Goal: Communication & Community: Share content

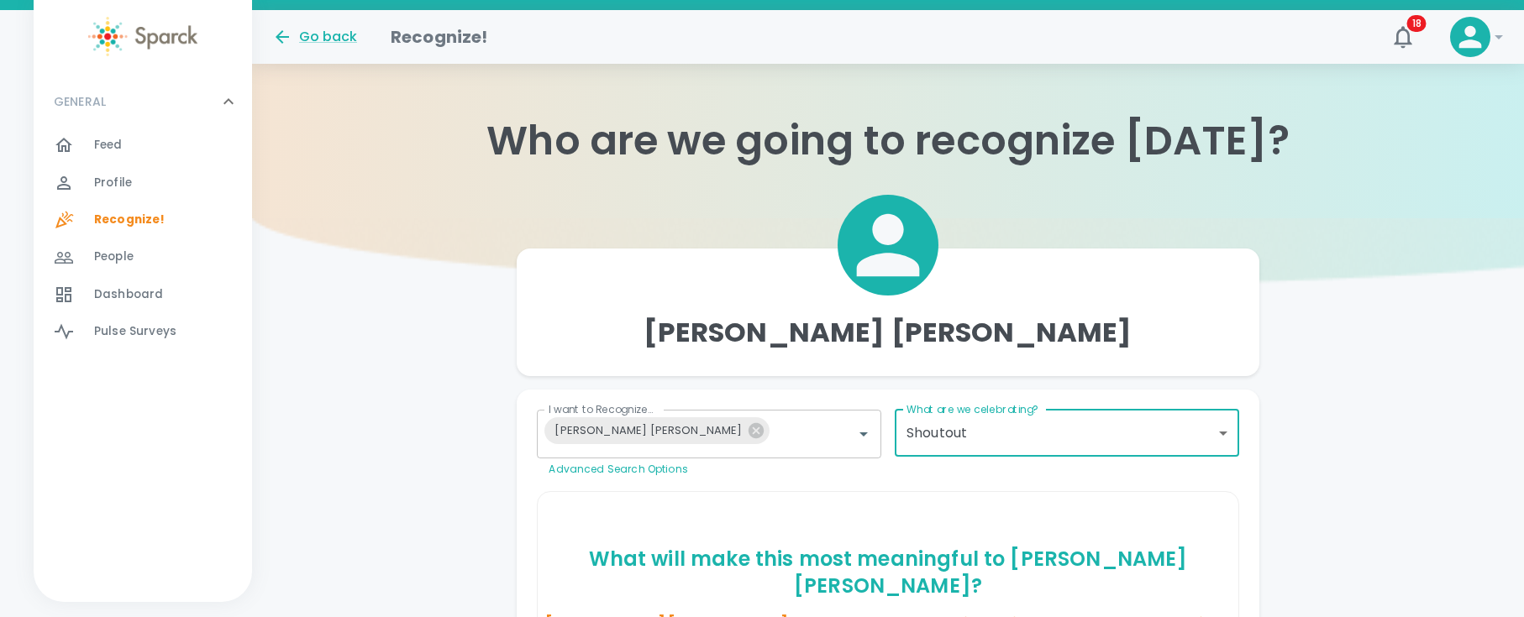
scroll to position [293, 0]
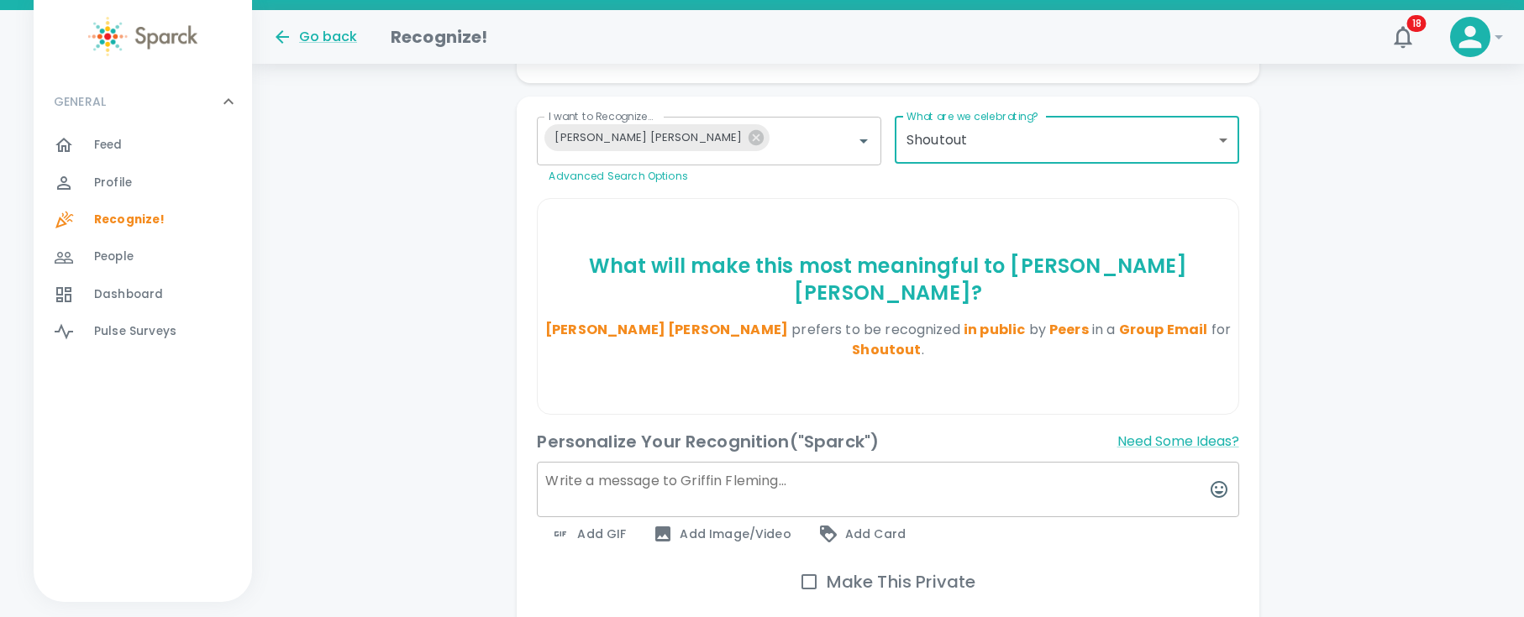
click at [816, 462] on textarea at bounding box center [887, 489] width 701 height 55
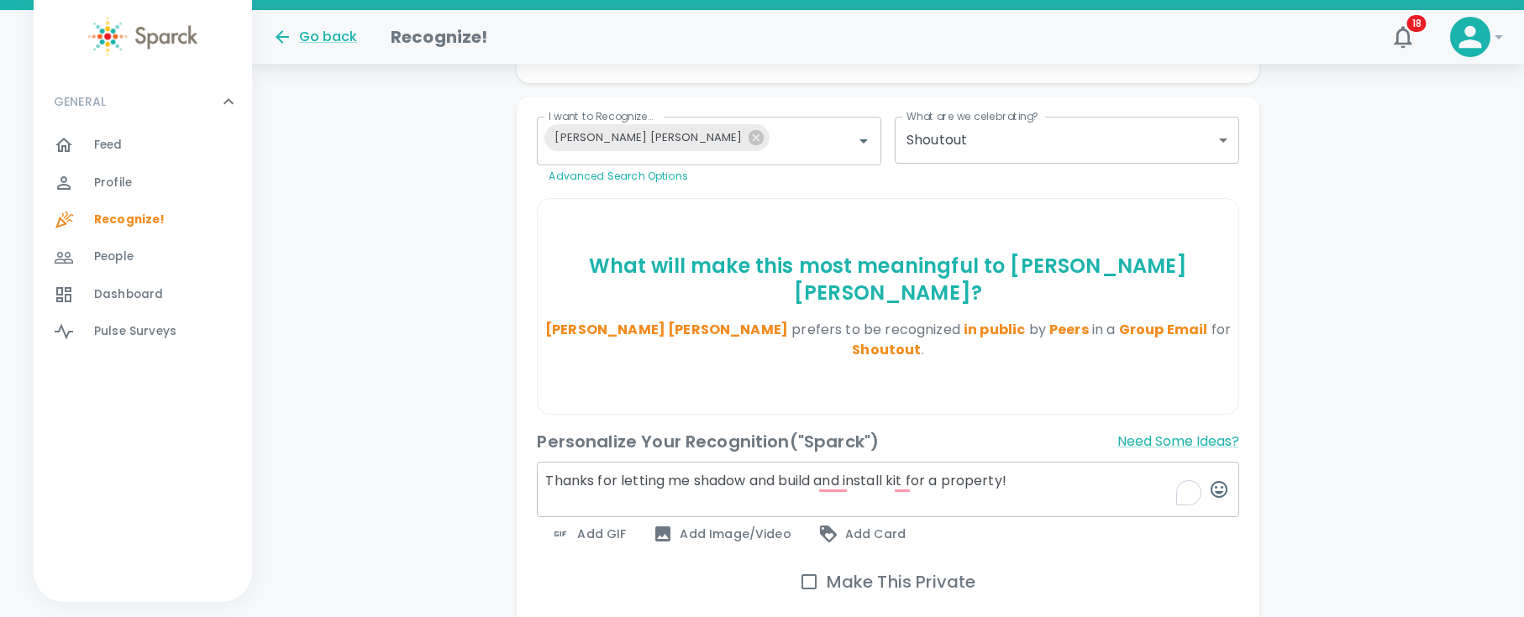
type textarea "Thanks for letting me shadow and build and install kit for a property!"
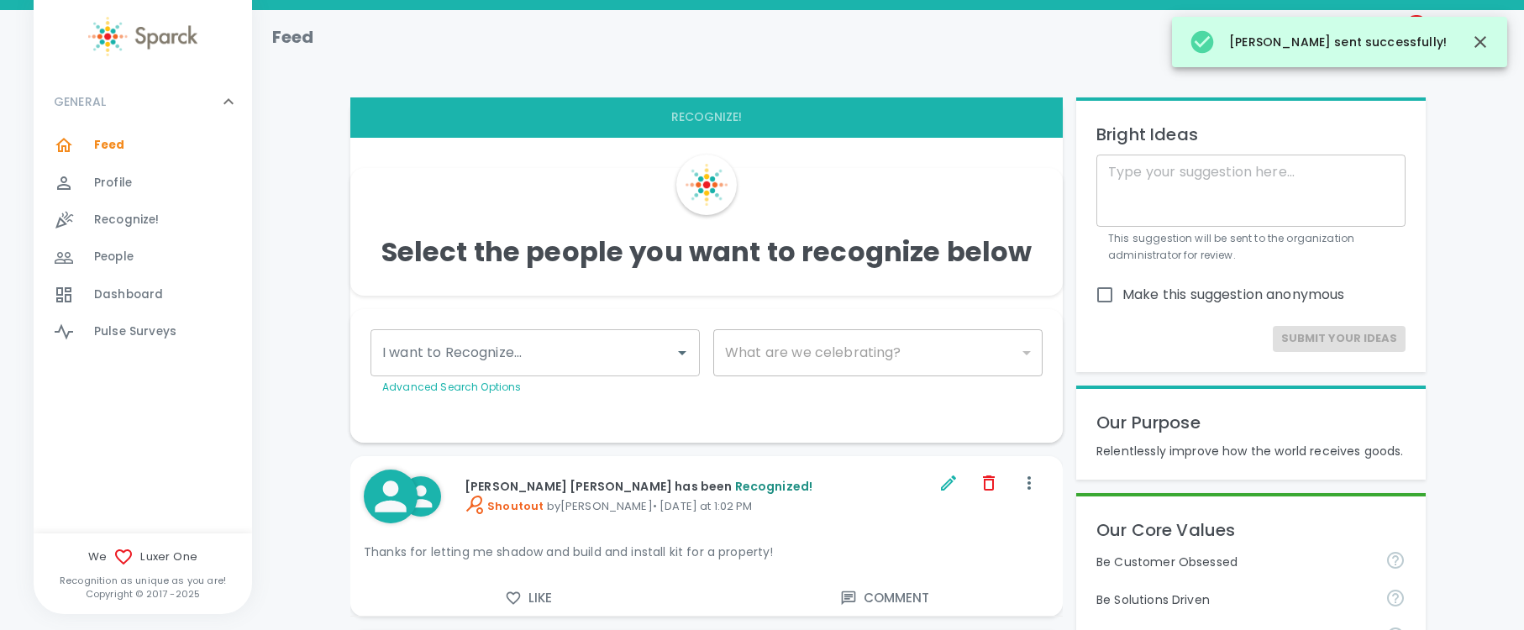
click at [522, 348] on input "I want to Recognize..." at bounding box center [522, 353] width 289 height 32
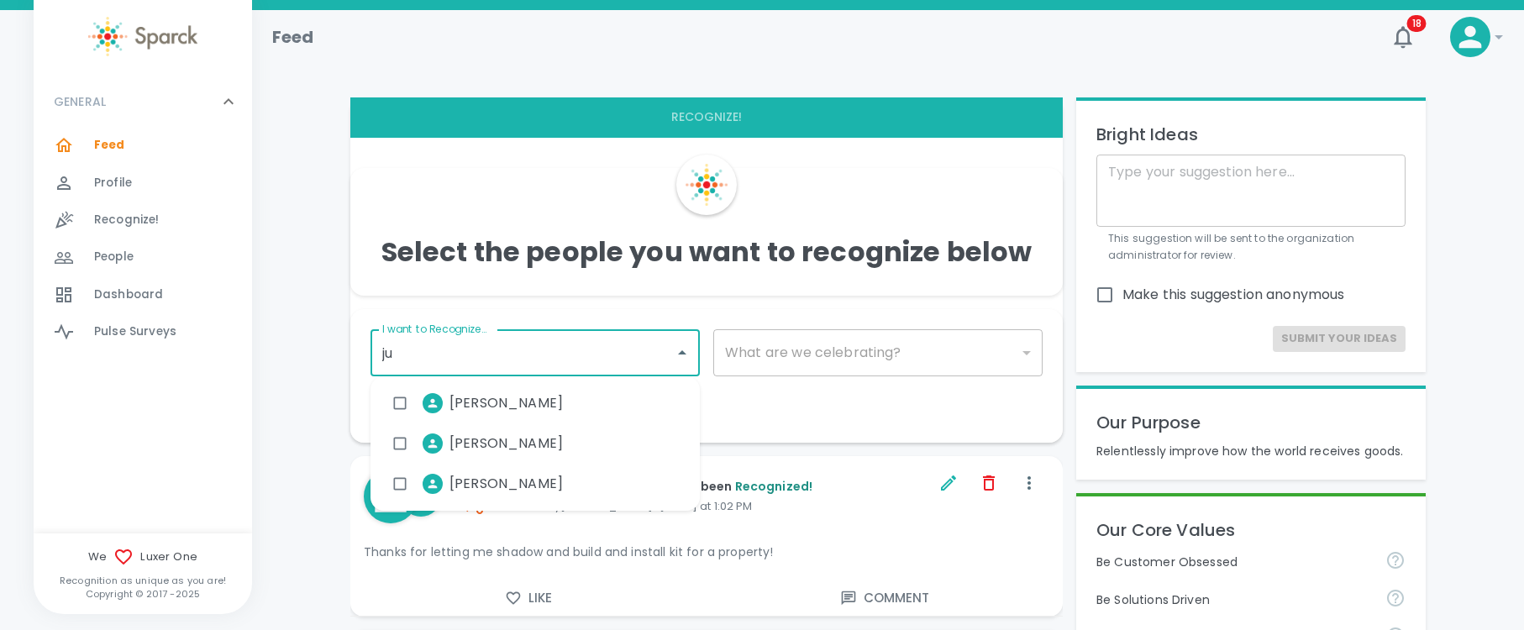
type input "[DATE]"
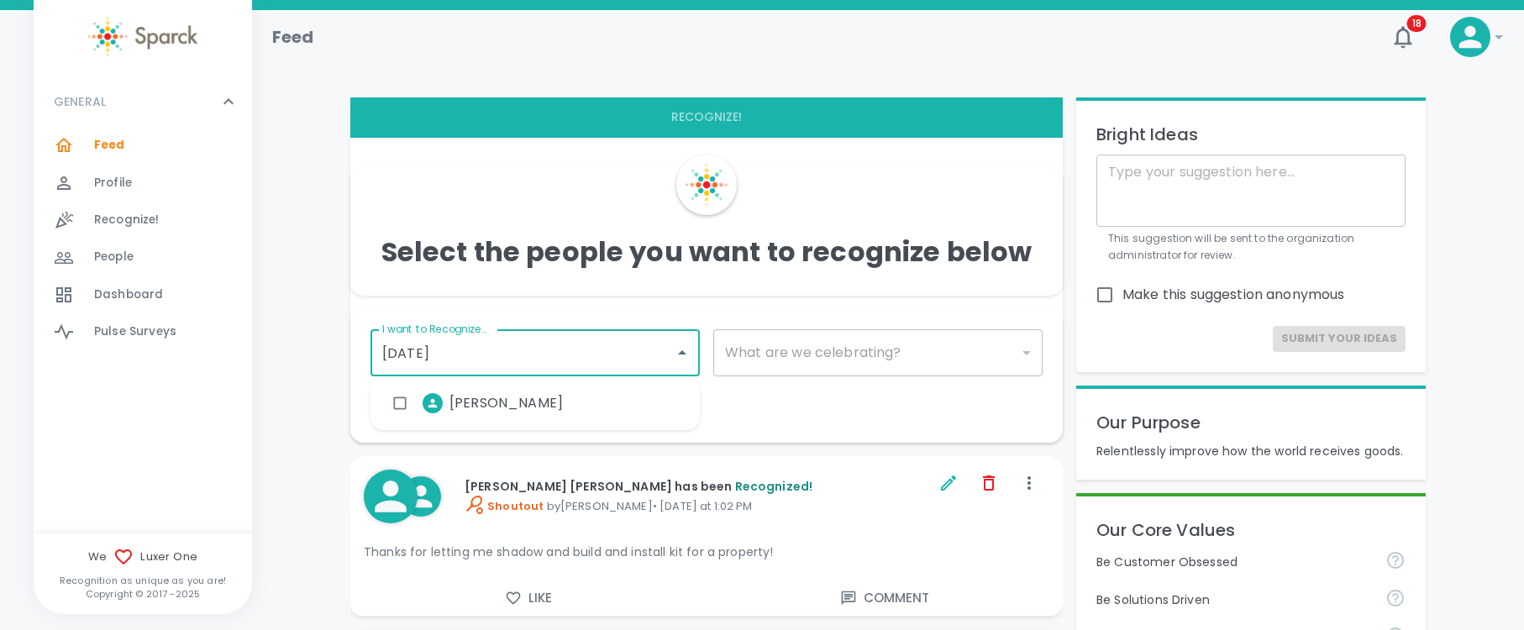
click at [491, 407] on span "[PERSON_NAME]" at bounding box center [505, 403] width 113 height 20
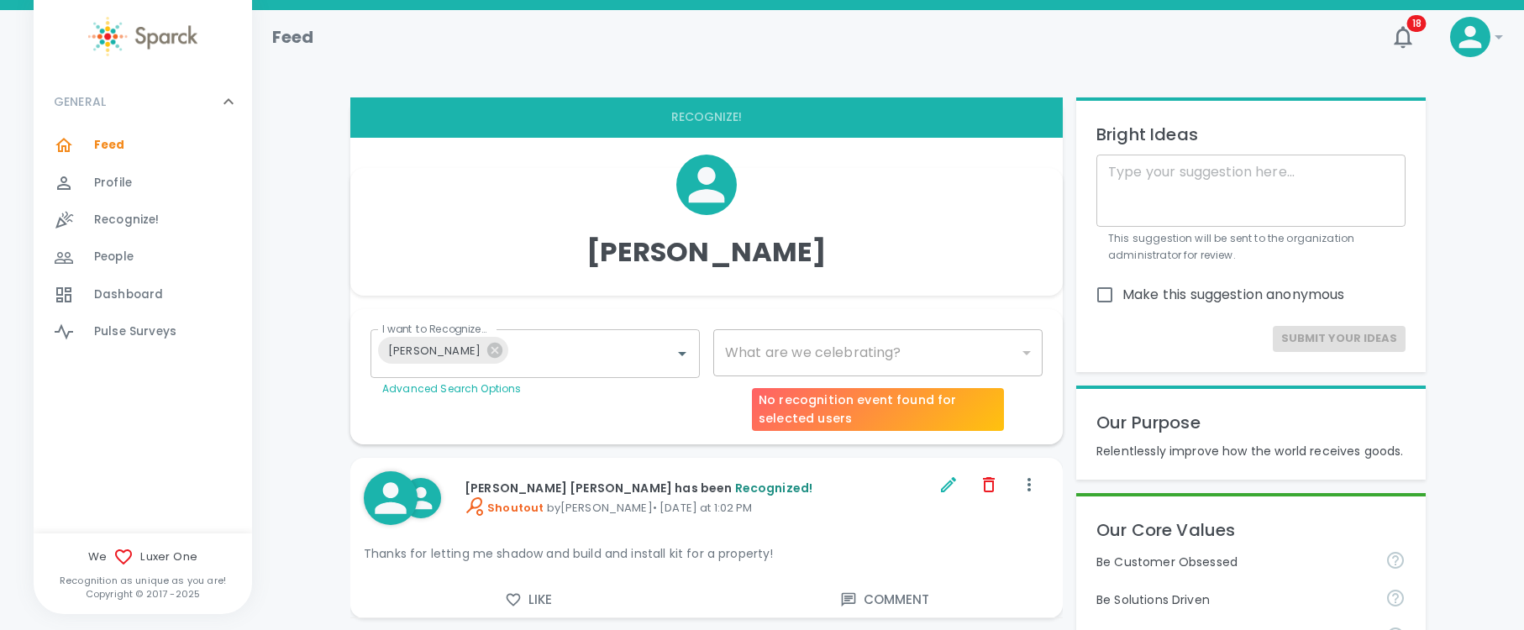
click at [845, 351] on div "​" at bounding box center [877, 352] width 329 height 47
click at [841, 357] on div "​" at bounding box center [877, 352] width 329 height 47
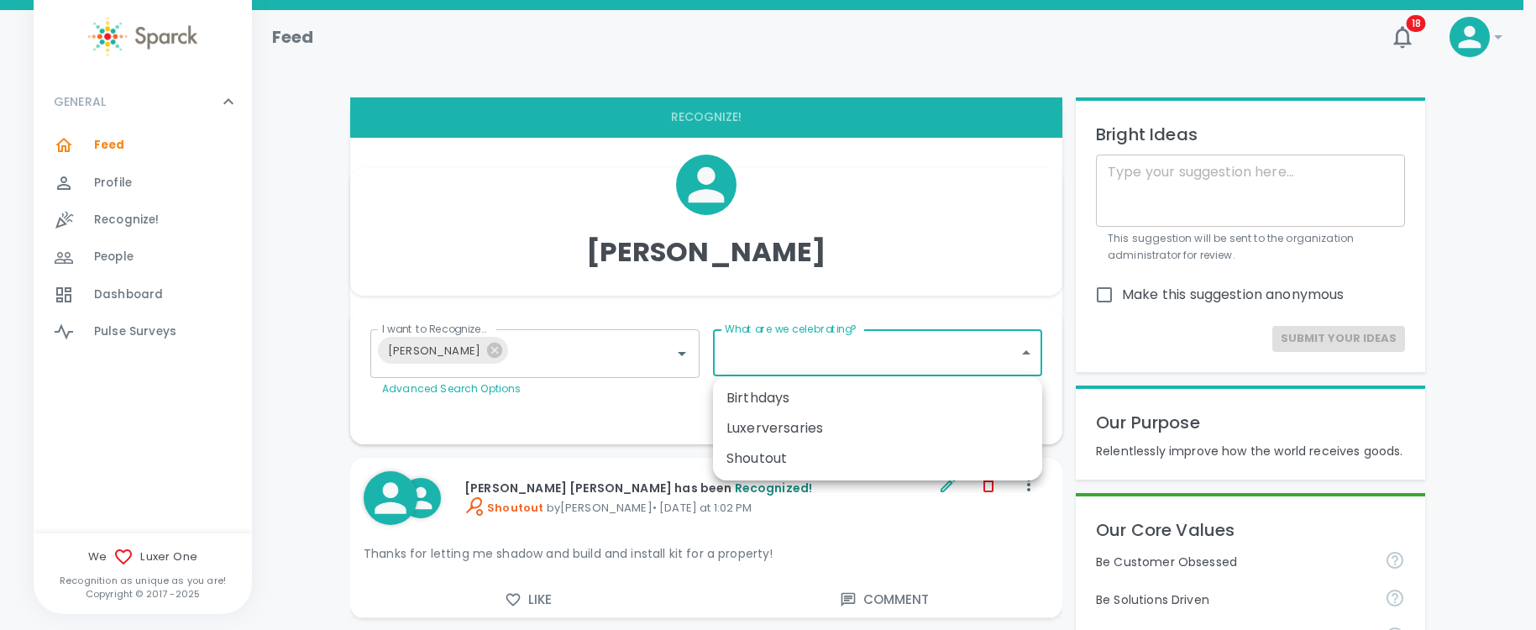
click at [784, 457] on div "Shoutout" at bounding box center [878, 459] width 302 height 20
type input "1153"
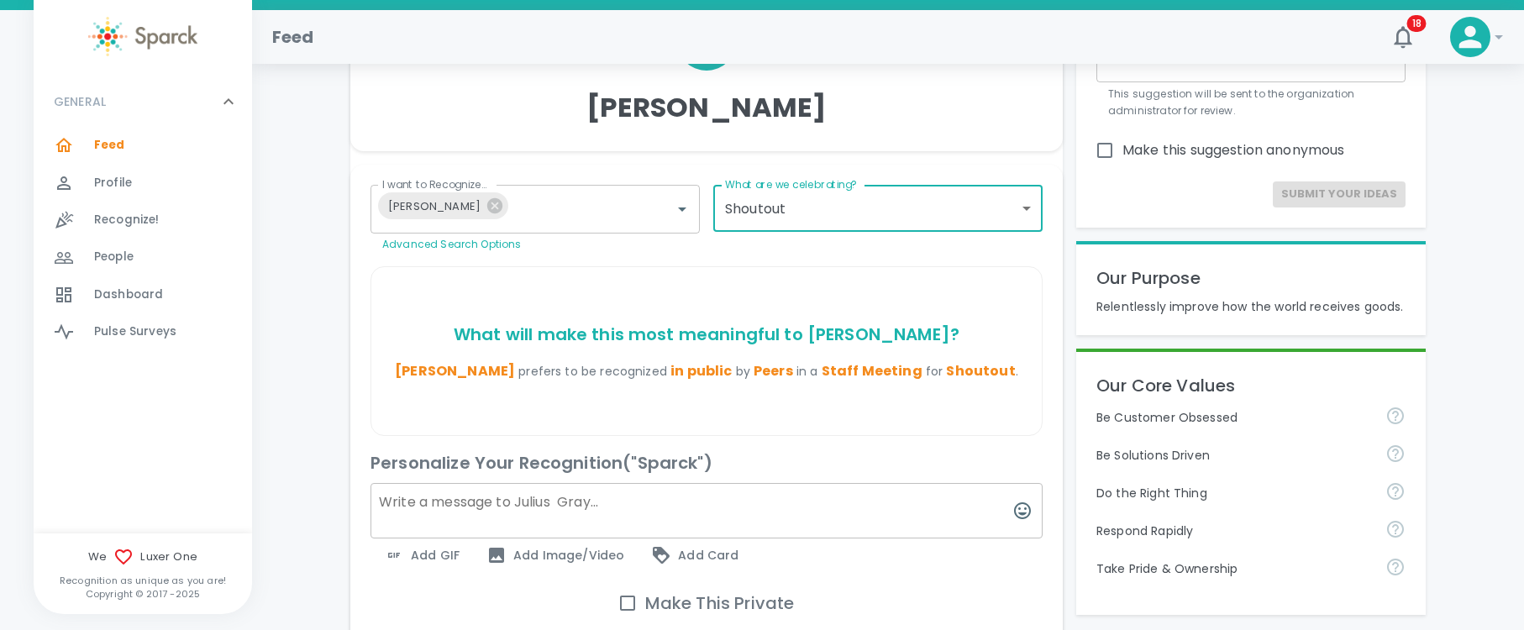
scroll to position [148, 0]
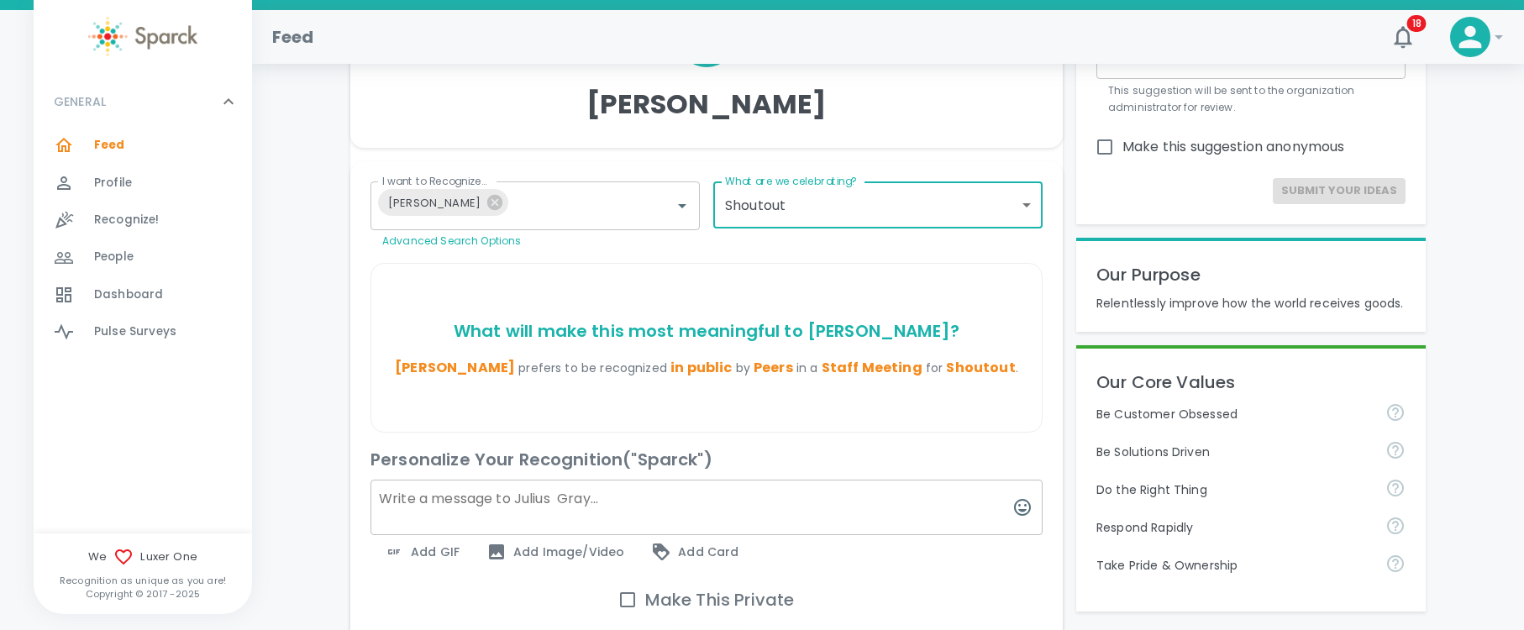
click at [458, 504] on textarea at bounding box center [706, 507] width 672 height 55
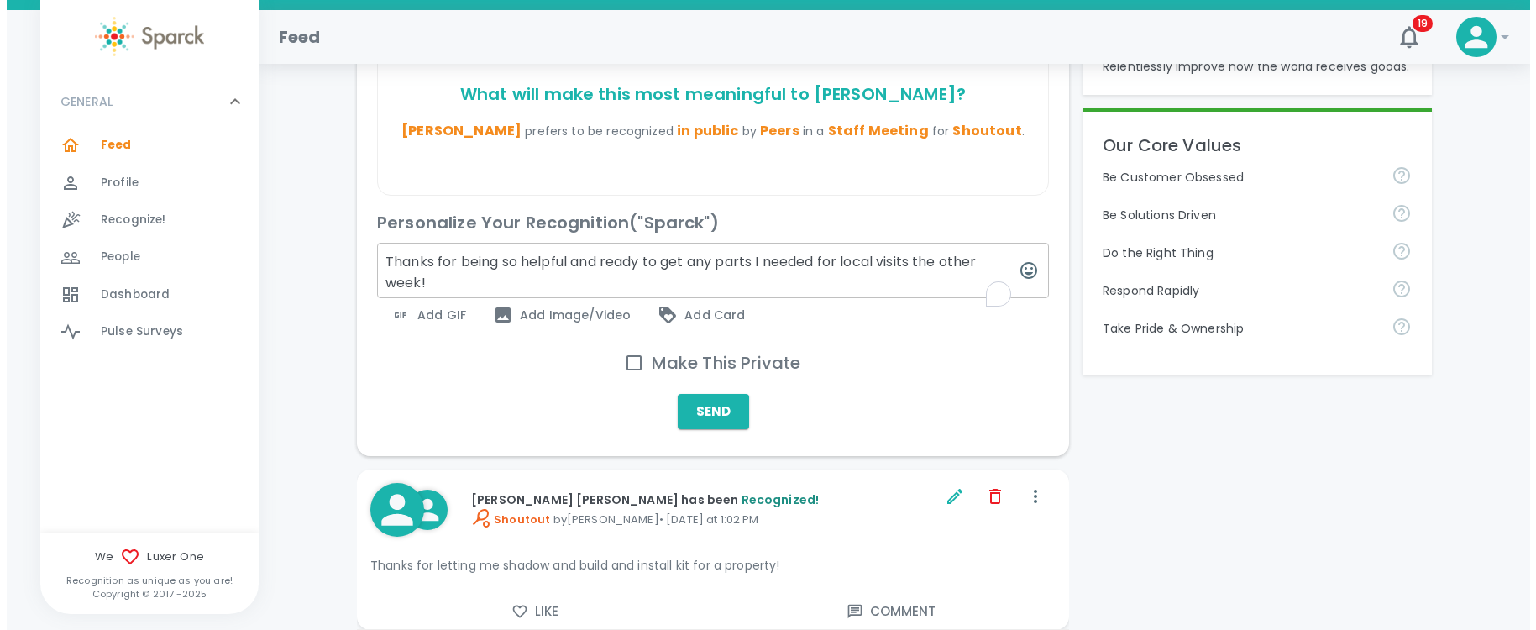
scroll to position [388, 0]
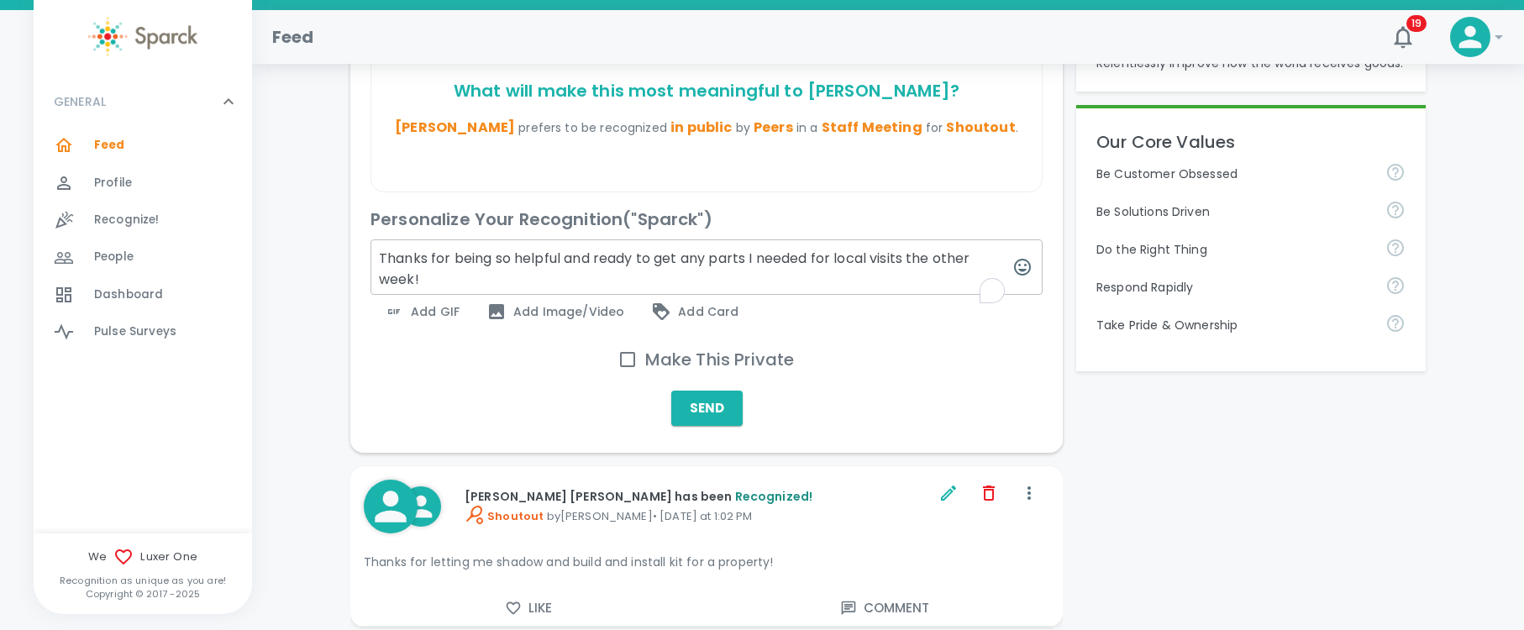
type textarea "Thanks for being so helpful and ready to get any parts I needed for local visit…"
click at [431, 322] on span "Add GIF" at bounding box center [422, 312] width 76 height 20
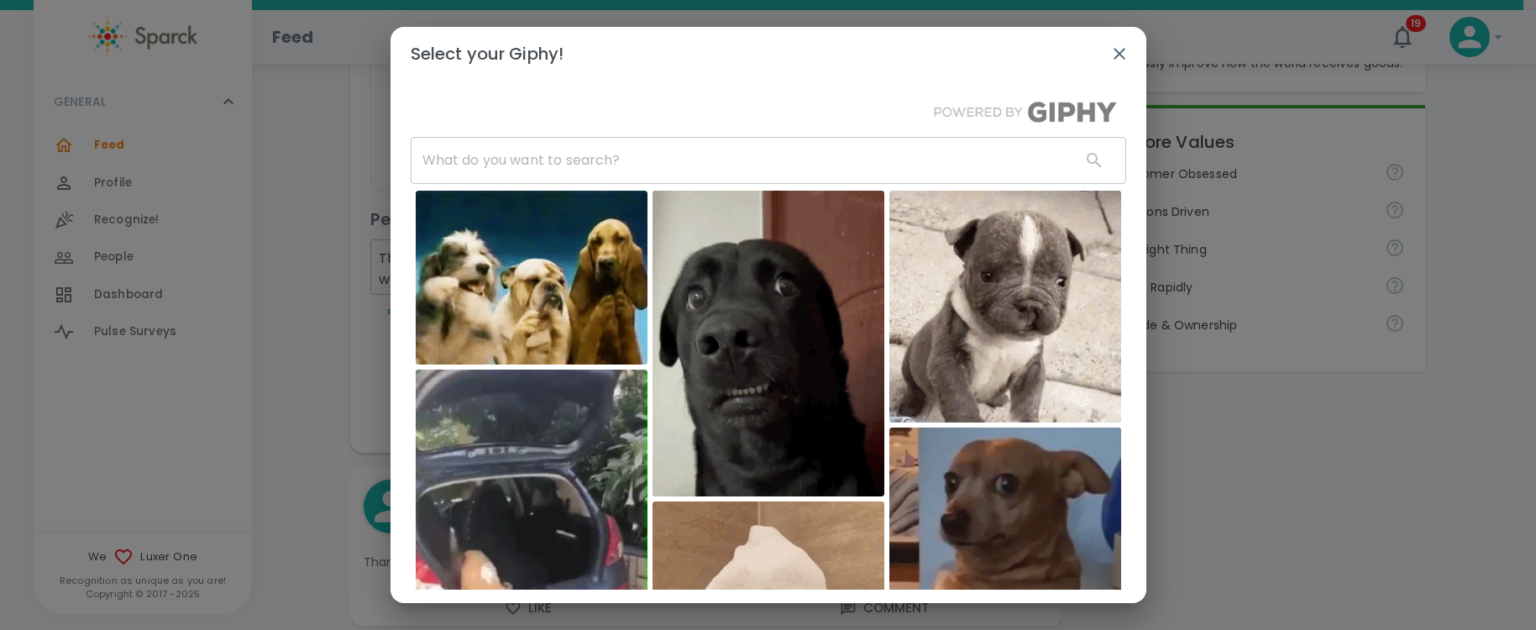
click at [629, 162] on input "text" at bounding box center [739, 160] width 657 height 47
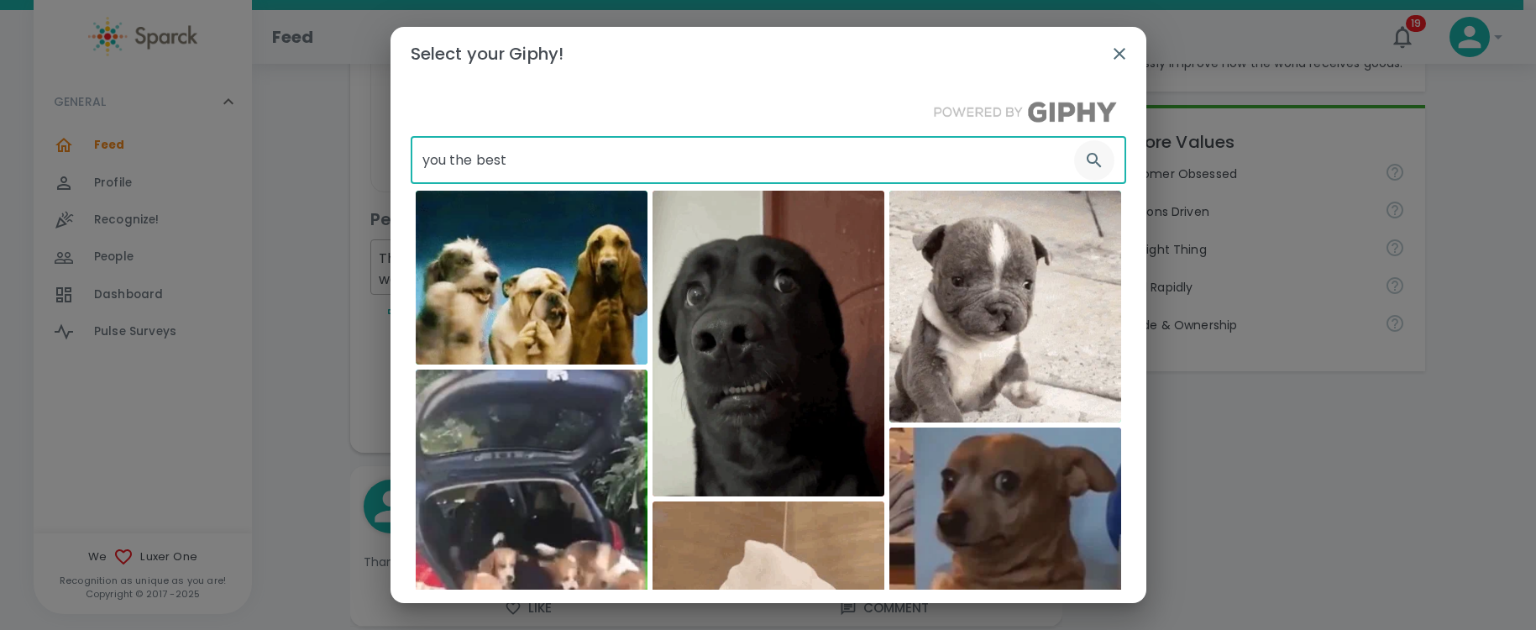
type input "you the best"
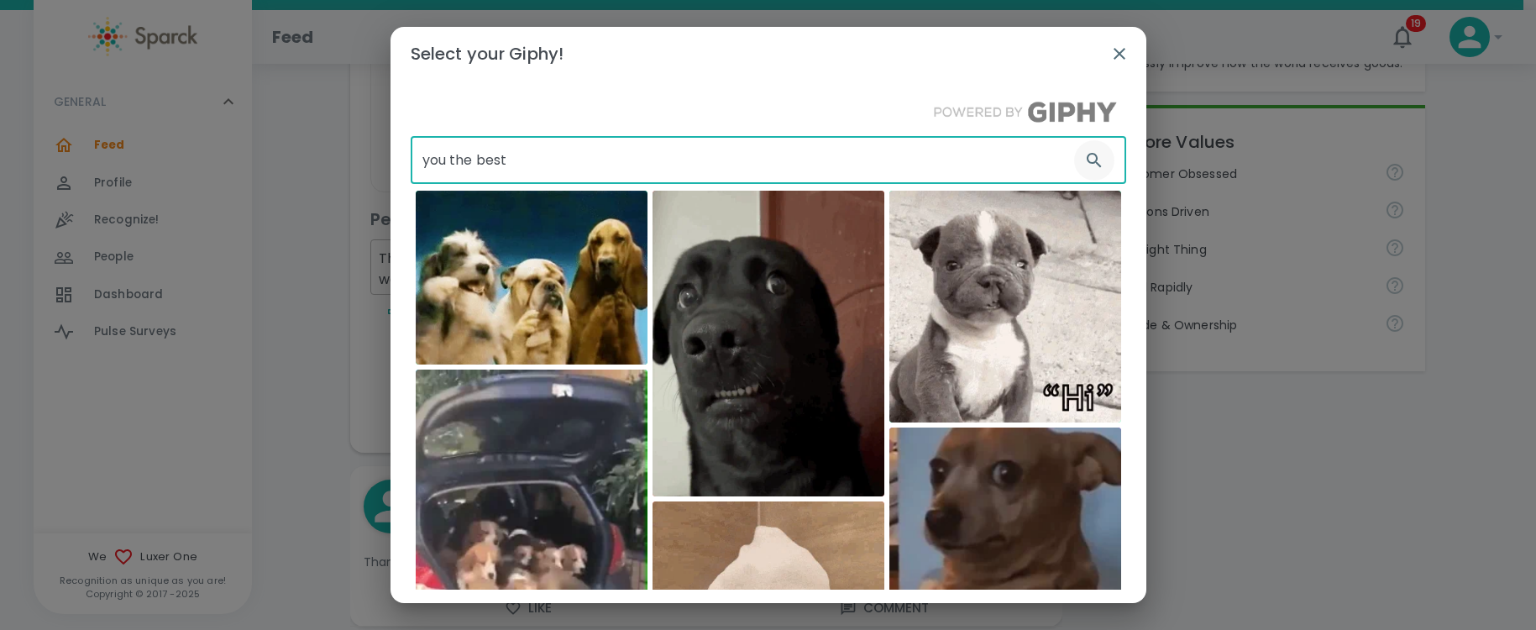
click at [1084, 159] on icon "button" at bounding box center [1094, 160] width 20 height 20
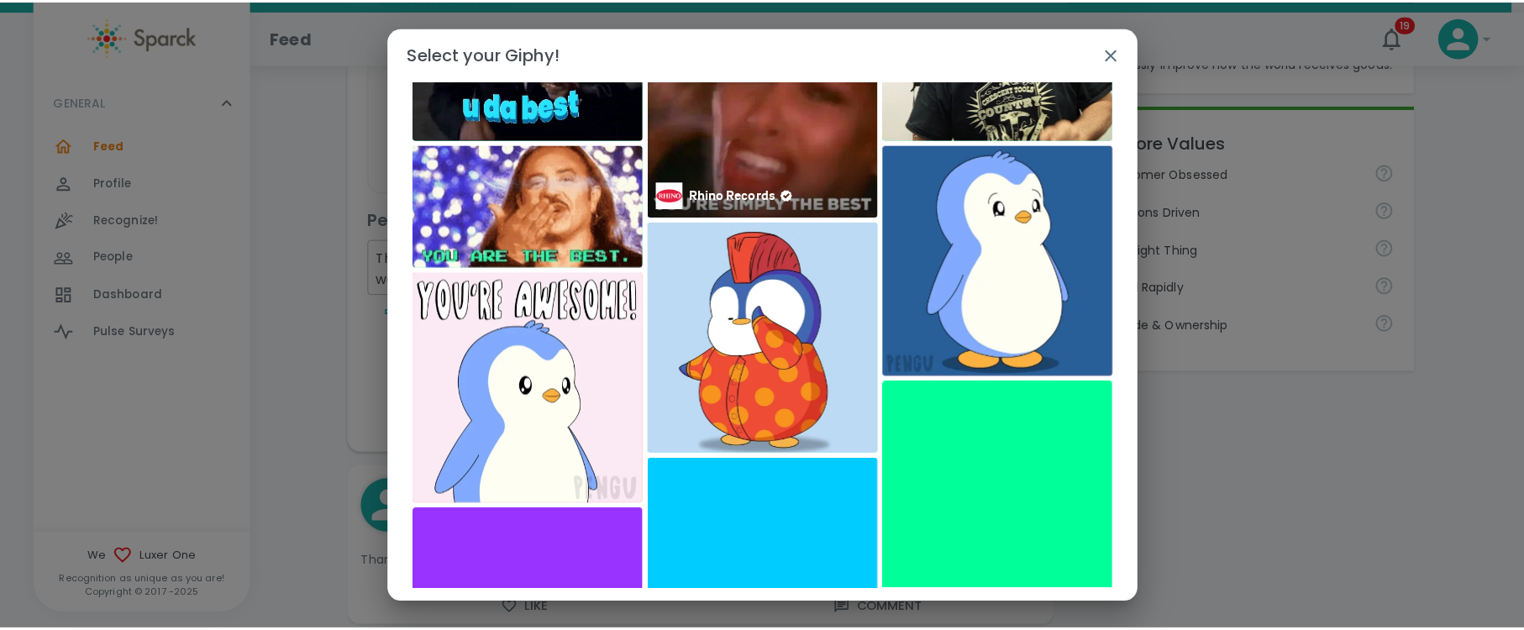
scroll to position [0, 0]
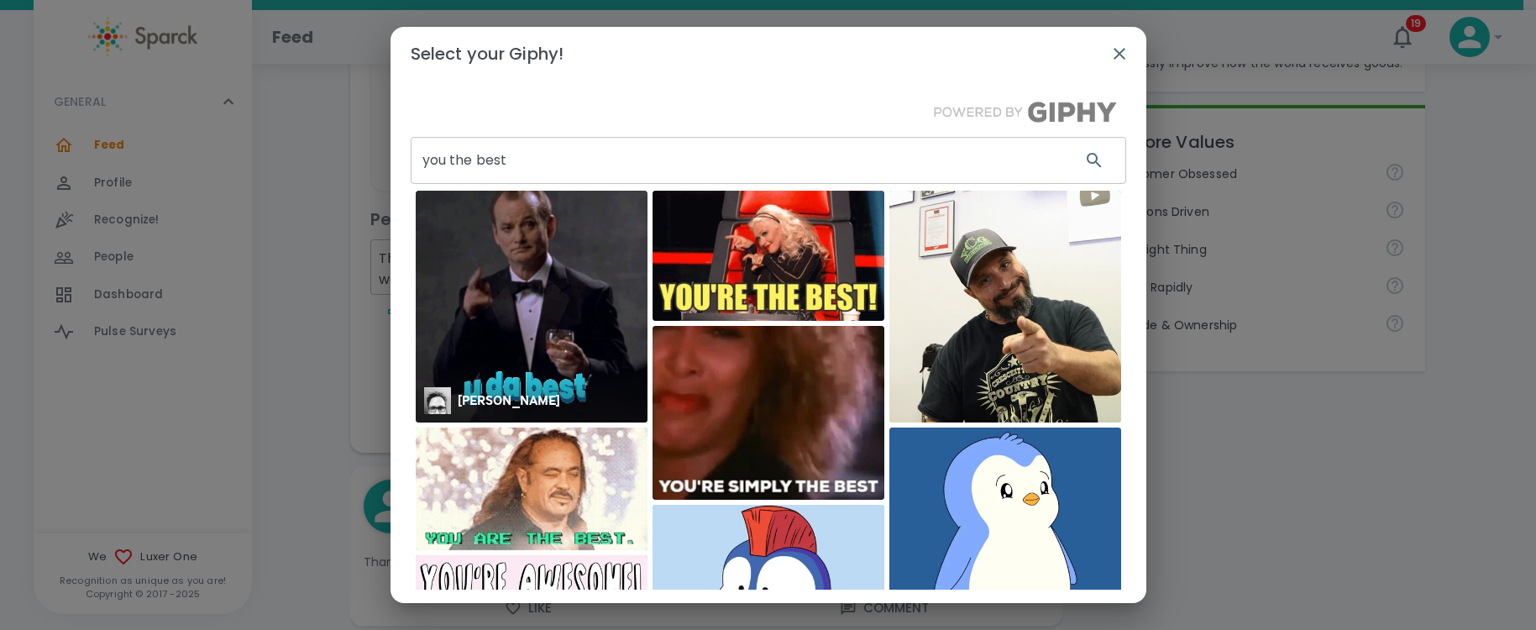
click at [587, 307] on img at bounding box center [532, 307] width 232 height 232
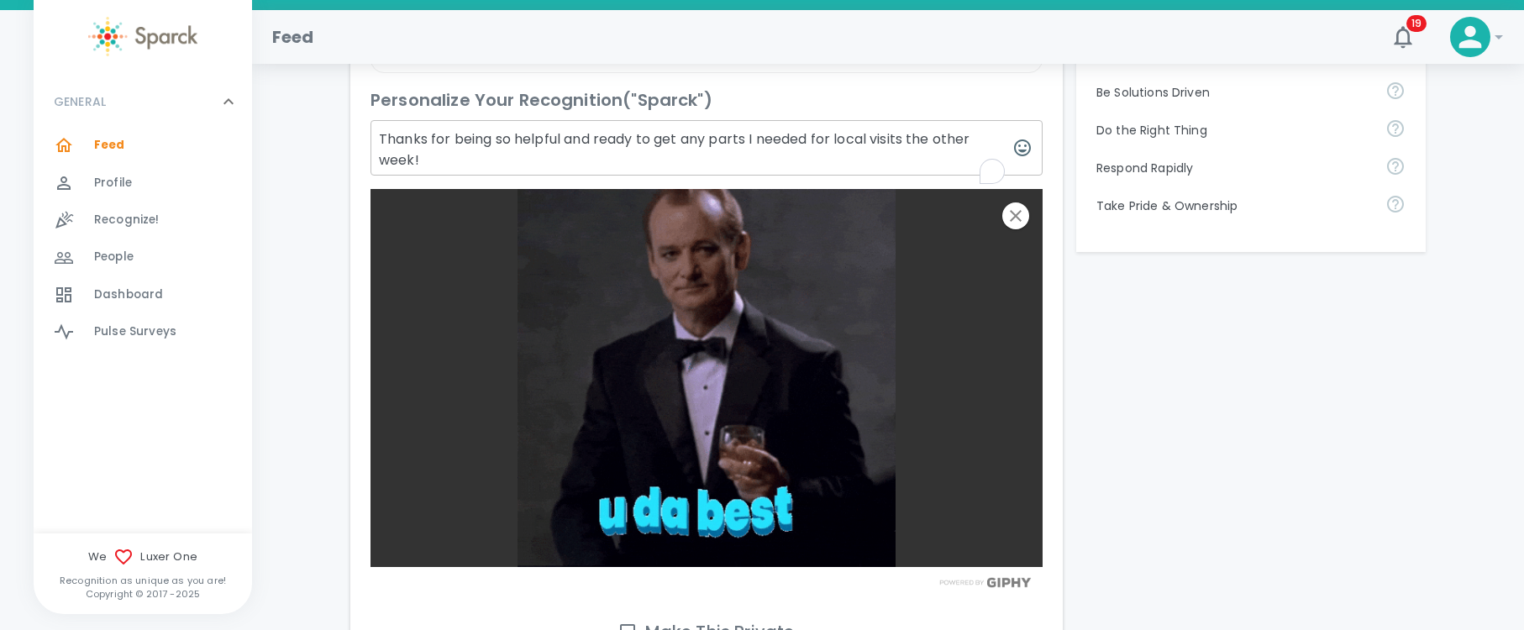
scroll to position [692, 0]
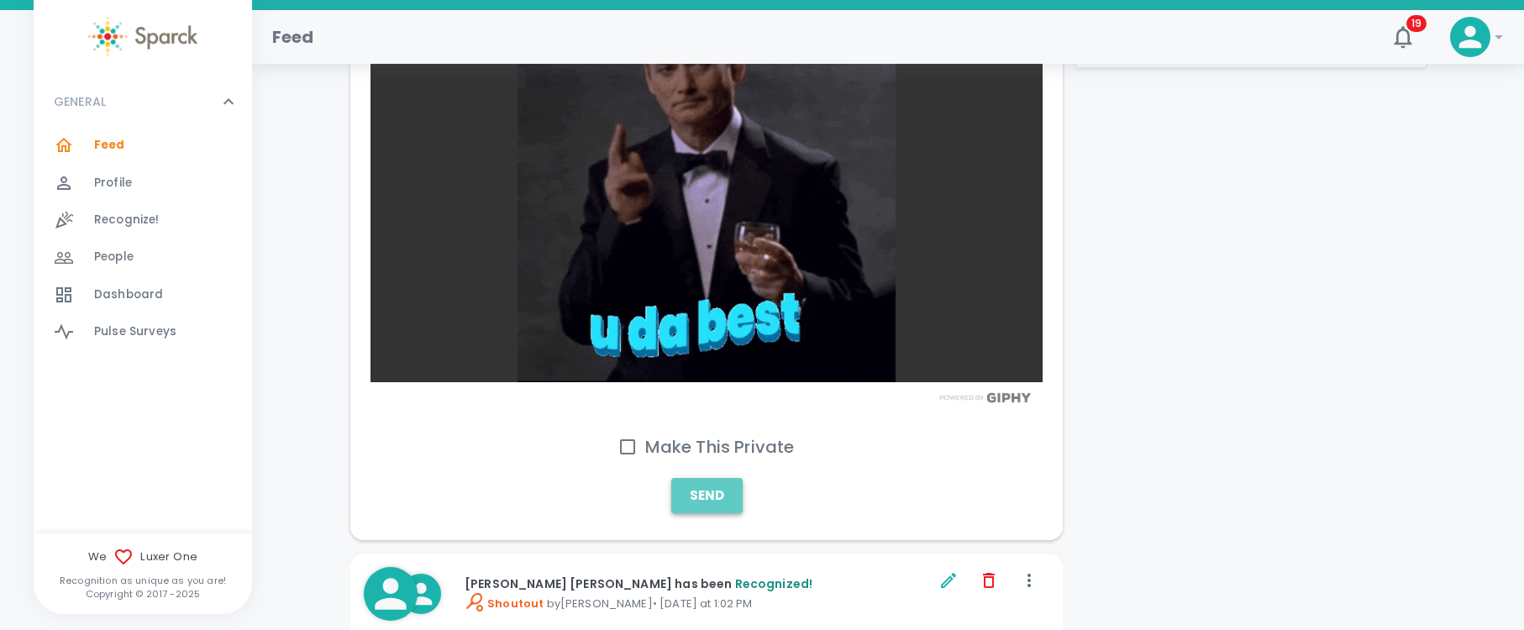
click at [692, 513] on button "Send" at bounding box center [706, 495] width 71 height 35
